Goal: Information Seeking & Learning: Learn about a topic

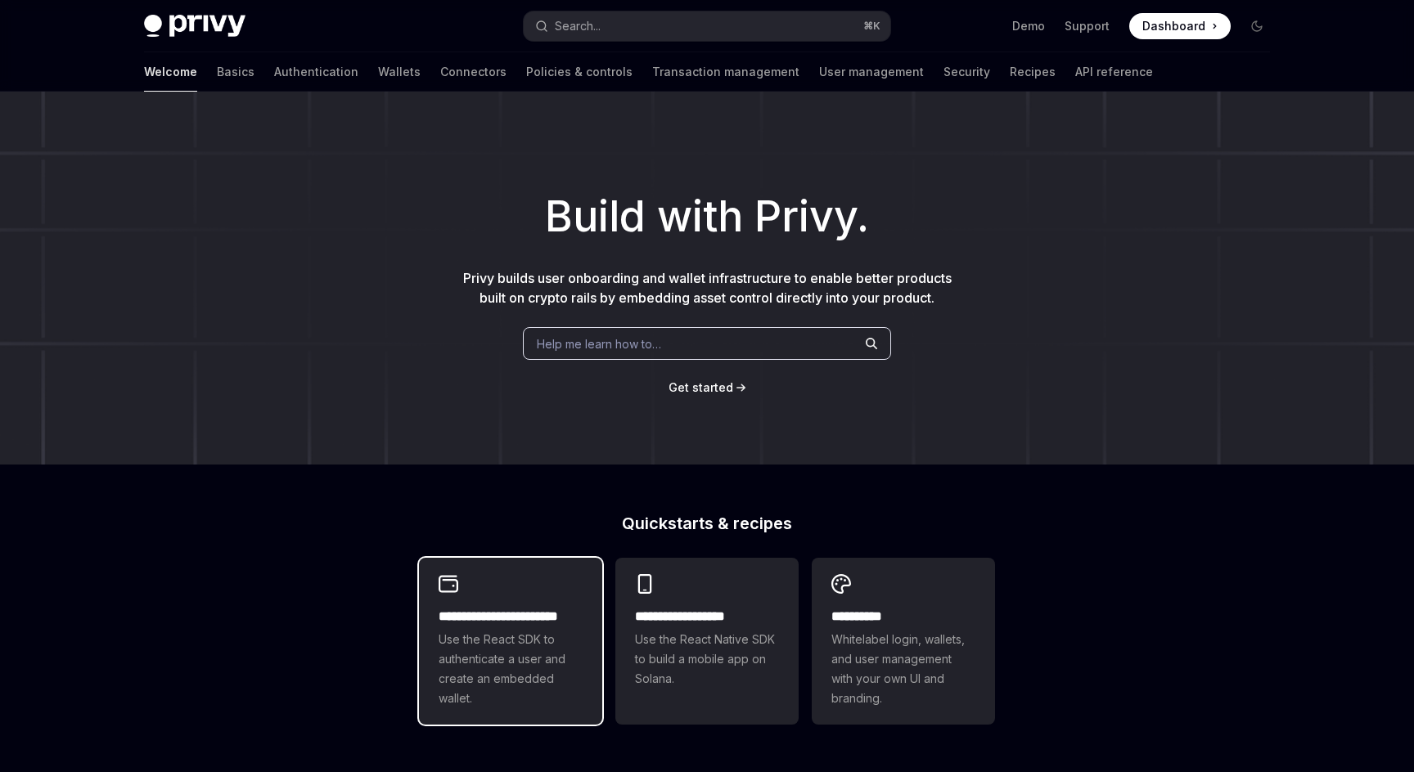
click at [541, 668] on span "Use the React SDK to authenticate a user and create an embedded wallet." at bounding box center [510, 669] width 144 height 79
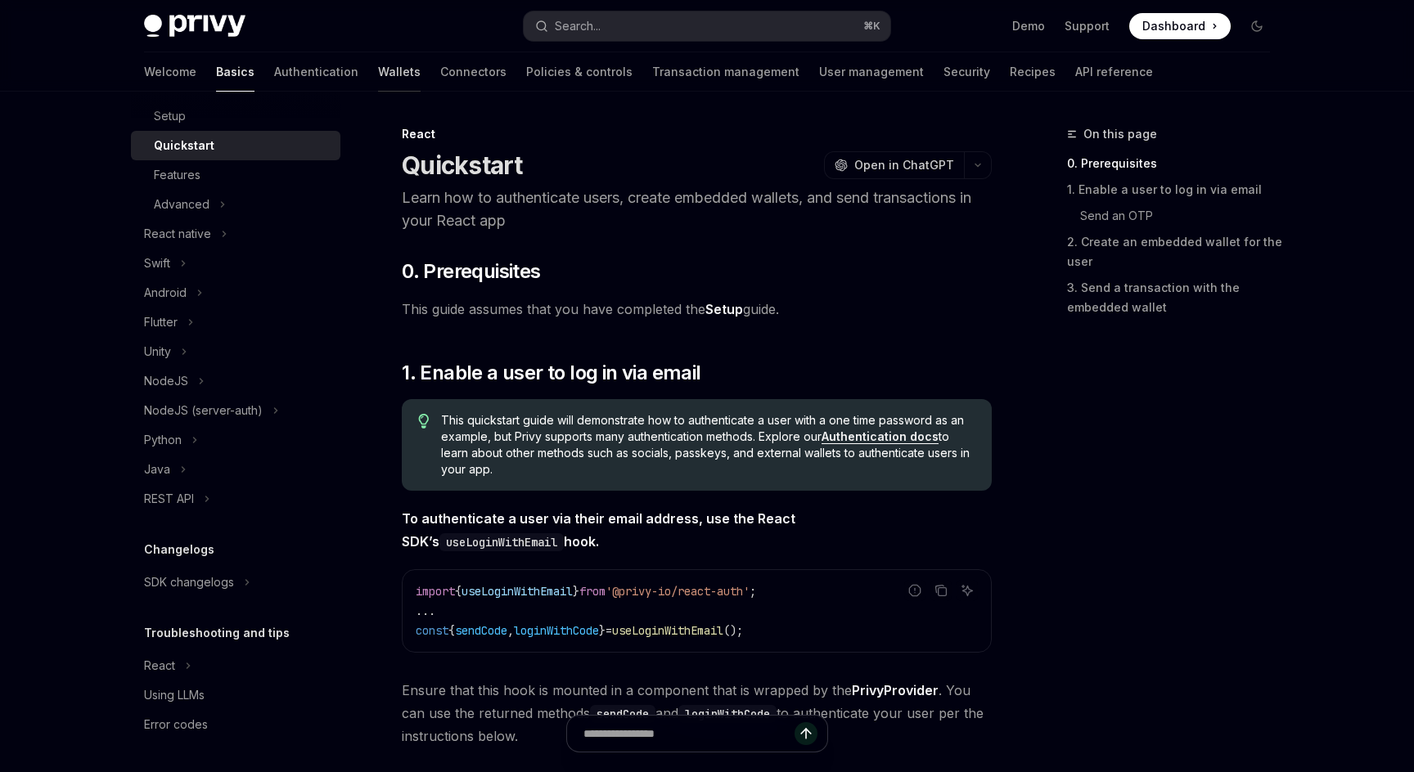
click at [378, 72] on link "Wallets" at bounding box center [399, 71] width 43 height 39
type textarea "*"
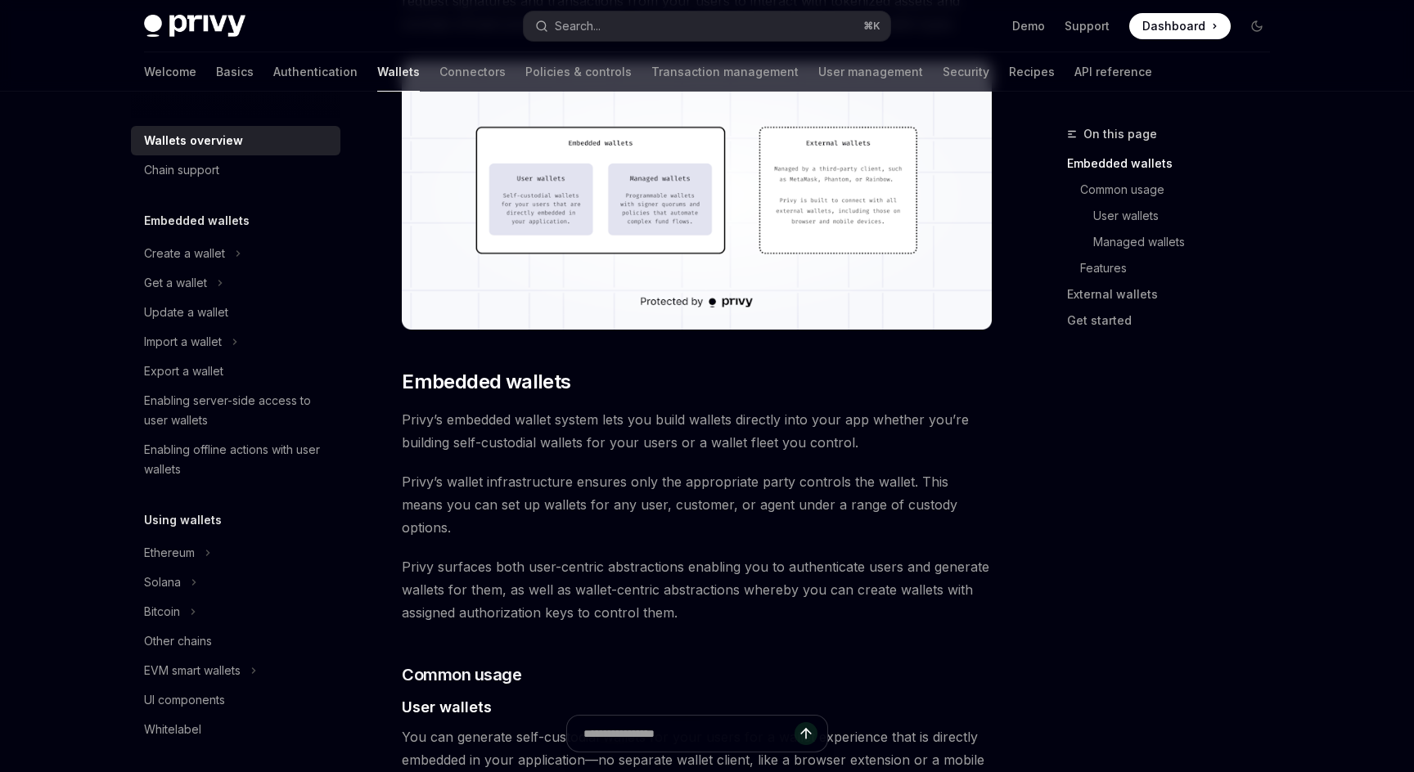
scroll to position [564, 0]
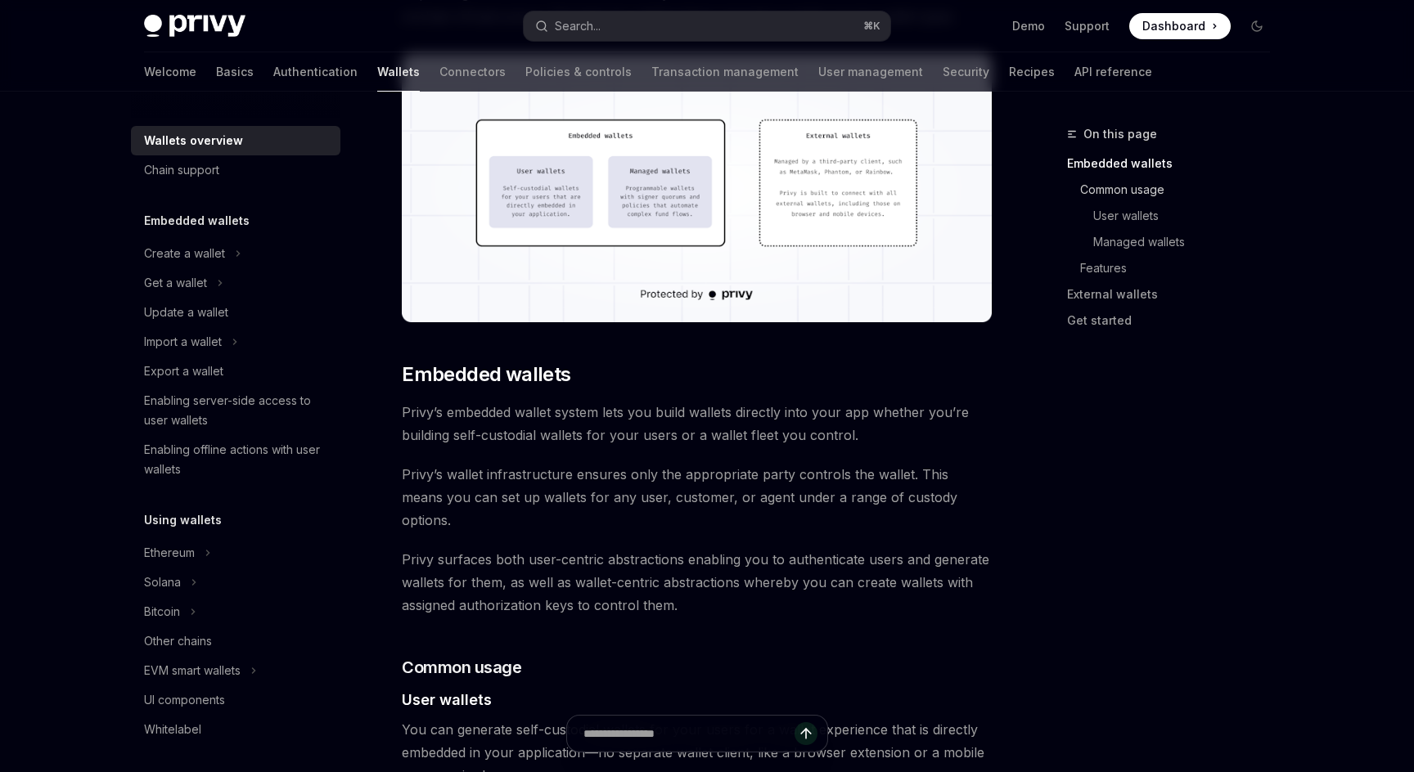
click at [1159, 192] on link "Common usage" at bounding box center [1175, 190] width 216 height 26
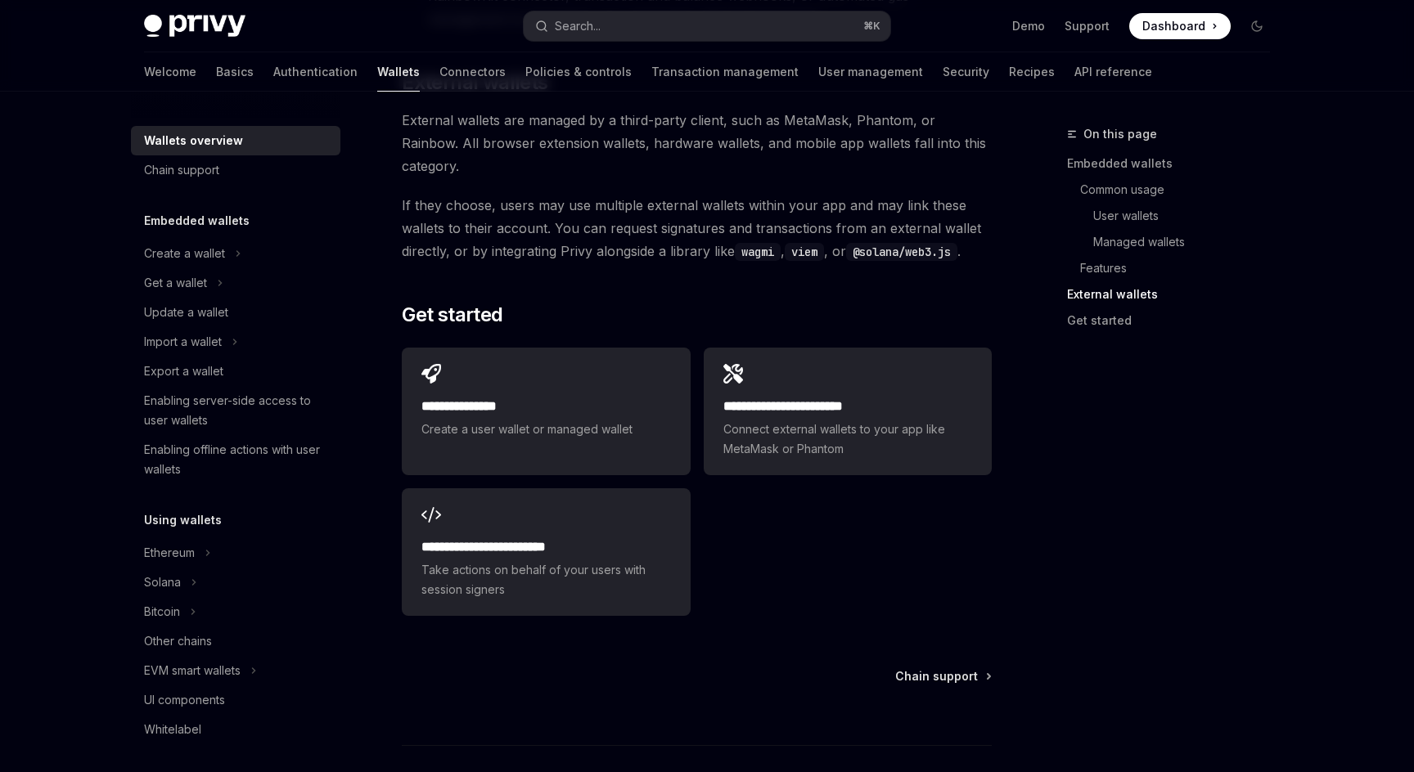
scroll to position [2506, 0]
